Goal: Task Accomplishment & Management: Manage account settings

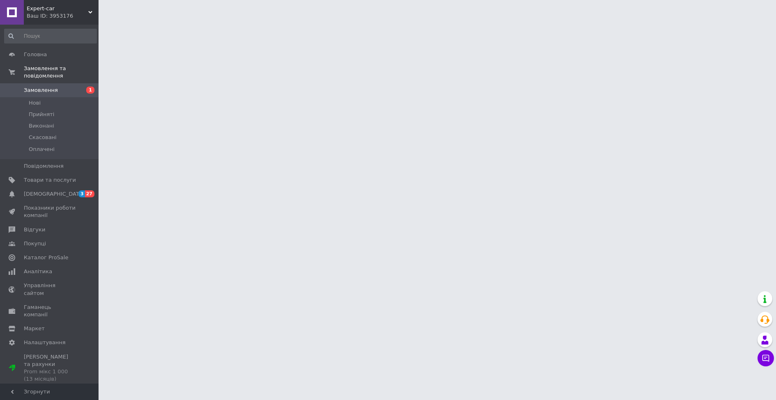
click at [86, 12] on span "Expert-car" at bounding box center [58, 8] width 62 height 7
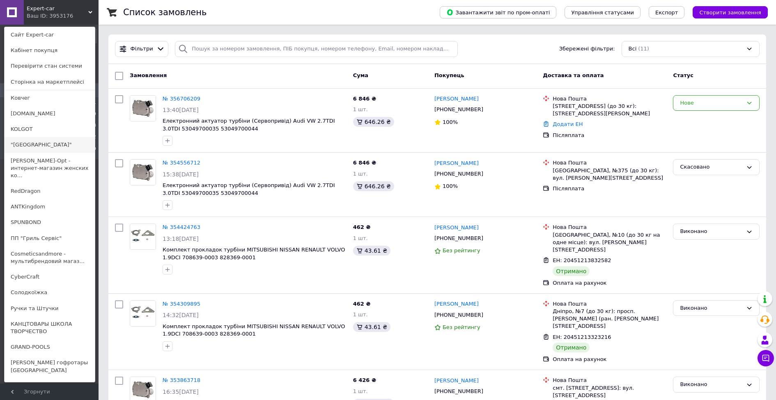
click at [61, 140] on link ""[GEOGRAPHIC_DATA]"" at bounding box center [50, 145] width 90 height 16
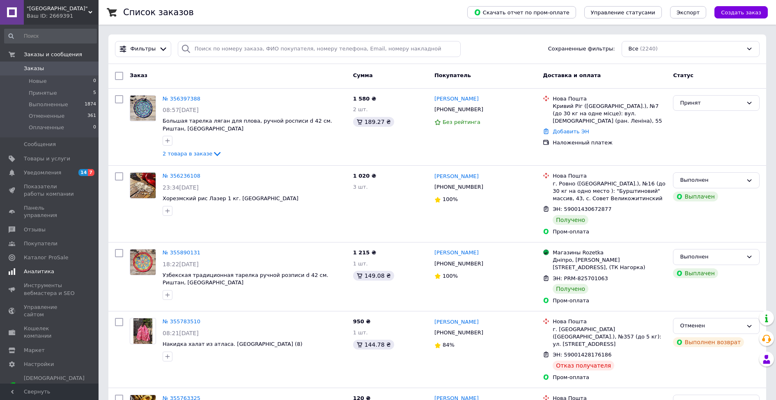
click at [49, 268] on span "Аналитика" at bounding box center [39, 271] width 30 height 7
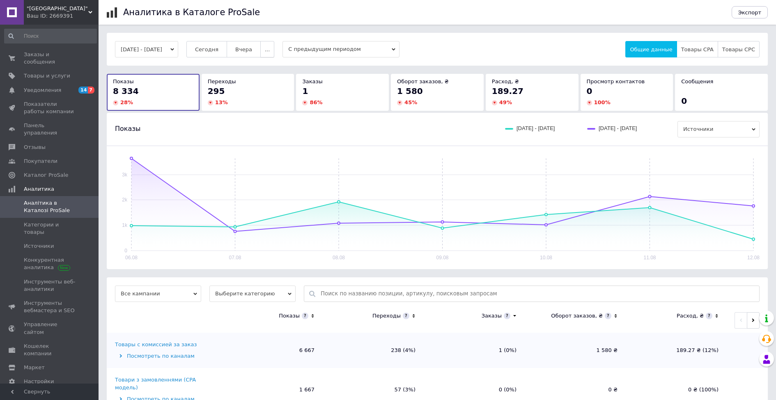
click at [274, 51] on button "..." at bounding box center [267, 49] width 14 height 16
click at [274, 67] on button "Месяц" at bounding box center [250, 65] width 48 height 16
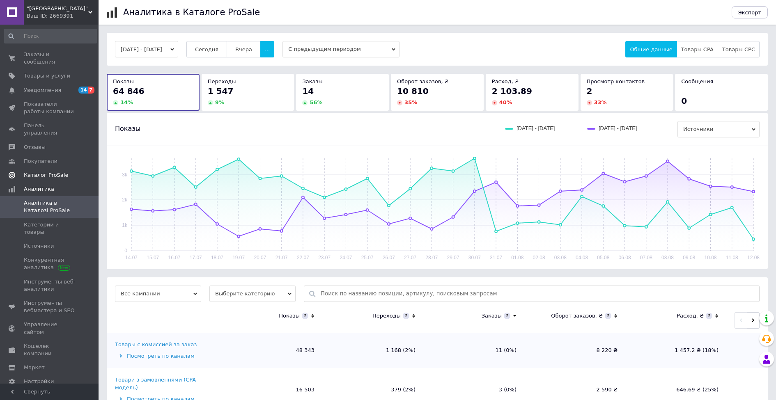
click at [55, 172] on span "Каталог ProSale" at bounding box center [46, 175] width 44 height 7
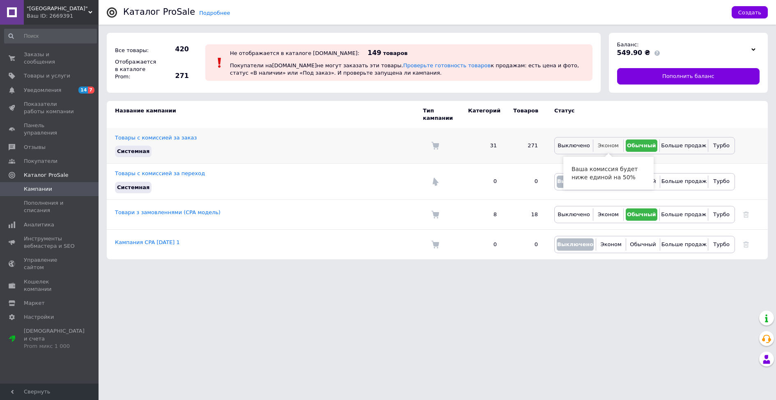
click at [609, 144] on span "Эконом" at bounding box center [608, 146] width 21 height 6
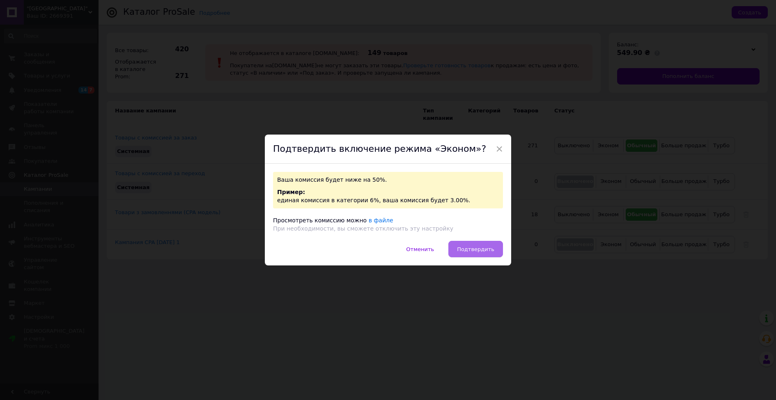
click at [477, 253] on button "Подтвердить" at bounding box center [475, 249] width 55 height 16
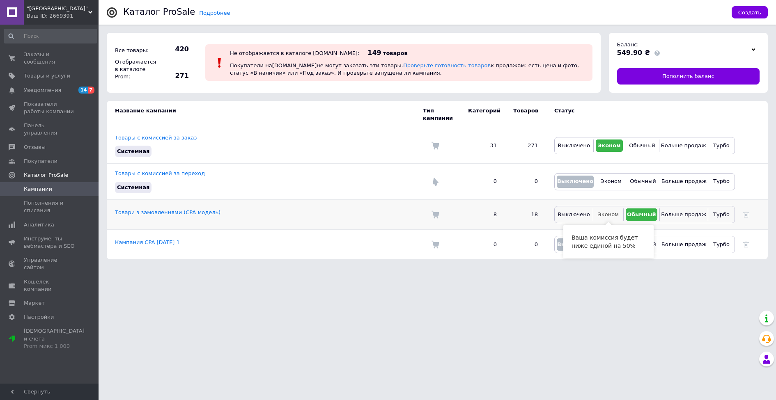
click at [611, 215] on span "Эконом" at bounding box center [608, 215] width 21 height 6
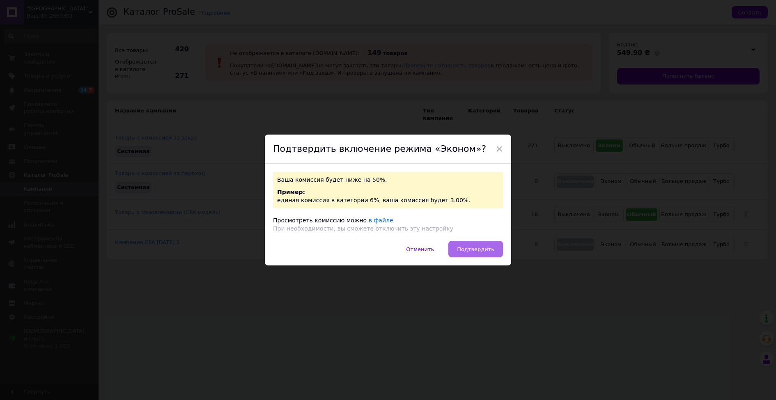
click at [463, 248] on span "Подтвердить" at bounding box center [475, 249] width 37 height 6
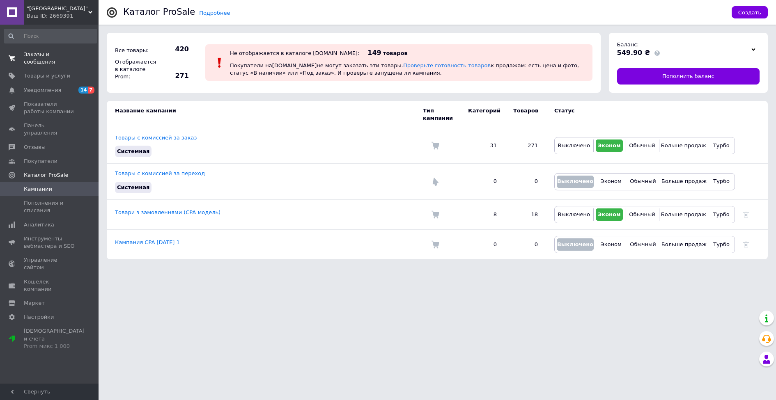
click at [45, 58] on span "Заказы и сообщения" at bounding box center [50, 58] width 52 height 15
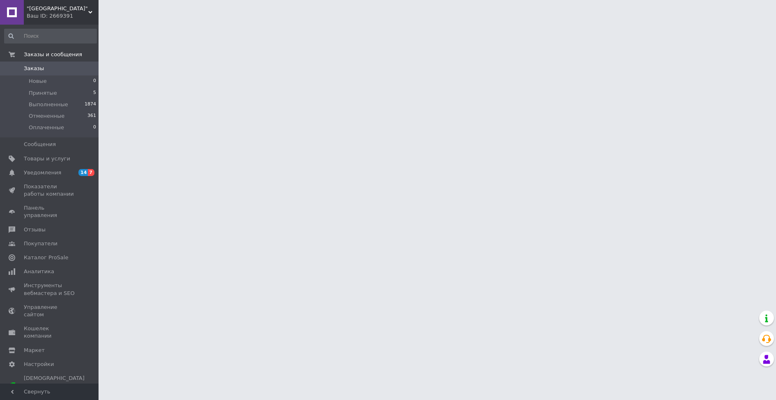
click at [97, 9] on div ""ТАШКЕНТ" Ваш ID: 2669391" at bounding box center [61, 12] width 75 height 25
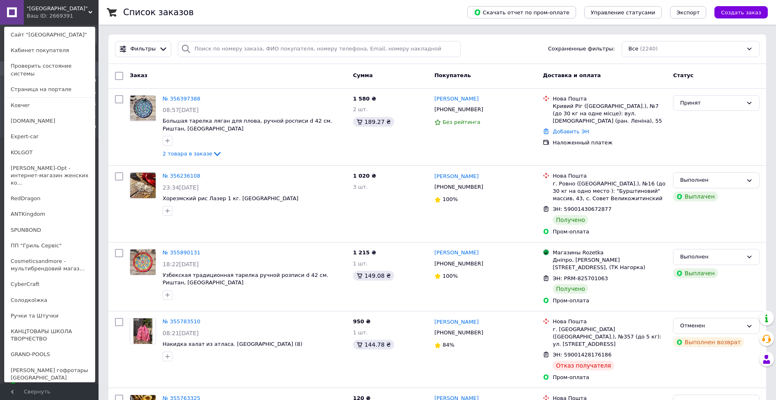
click at [93, 13] on div ""ТАШКЕНТ" Ваш ID: 2669391 Сайт "ТАШКЕНТ" Кабинет покупателя Проверить состояние…" at bounding box center [49, 12] width 99 height 25
